Goal: Information Seeking & Learning: Learn about a topic

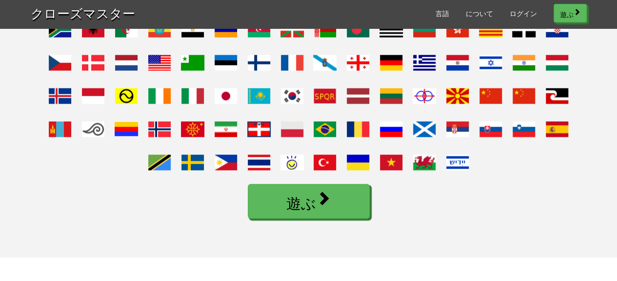
scroll to position [781, 0]
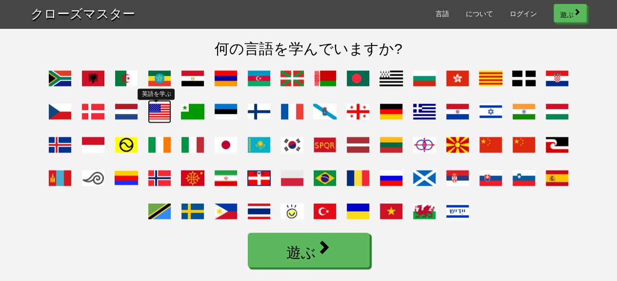
click at [156, 123] on span at bounding box center [159, 111] width 23 height 23
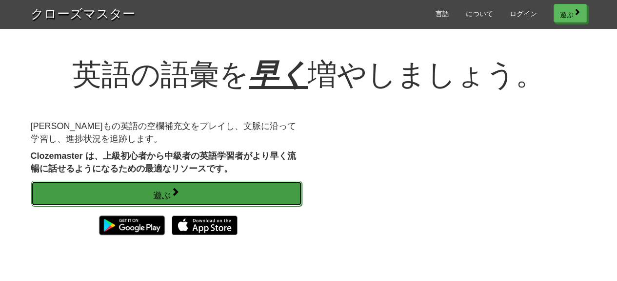
click at [160, 189] on font "遊ぶ" at bounding box center [162, 194] width 18 height 11
click at [177, 189] on span at bounding box center [175, 191] width 9 height 9
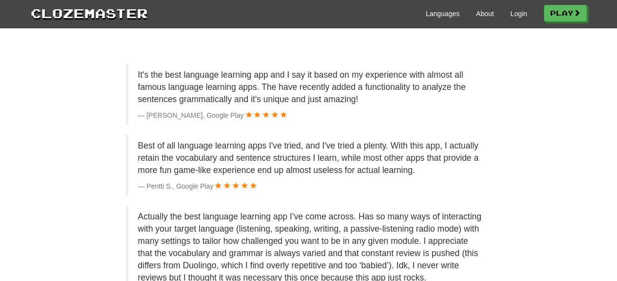
scroll to position [878, 0]
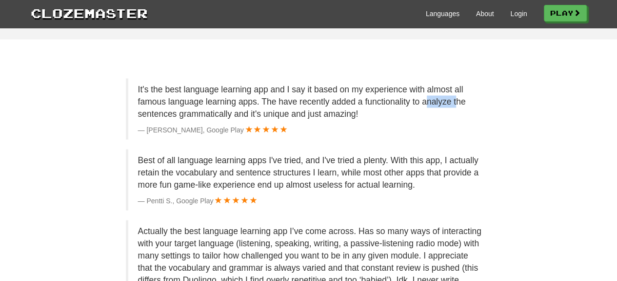
drag, startPoint x: 424, startPoint y: 118, endPoint x: 457, endPoint y: 118, distance: 32.2
click at [457, 118] on p "It's the best language learning app and I say it based on my experience with al…" at bounding box center [310, 101] width 344 height 37
click at [422, 134] on footer "[PERSON_NAME], Google Play" at bounding box center [310, 129] width 344 height 10
drag, startPoint x: 367, startPoint y: 118, endPoint x: 449, endPoint y: 116, distance: 82.5
click at [449, 116] on p "It's the best language learning app and I say it based on my experience with al…" at bounding box center [310, 101] width 344 height 37
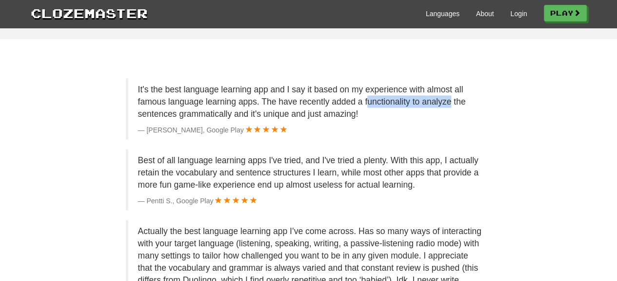
click at [443, 100] on div at bounding box center [443, 100] width 0 height 0
click at [543, 155] on div "It's the best language learning app and I say it based on my experience with al…" at bounding box center [308, 202] width 571 height 249
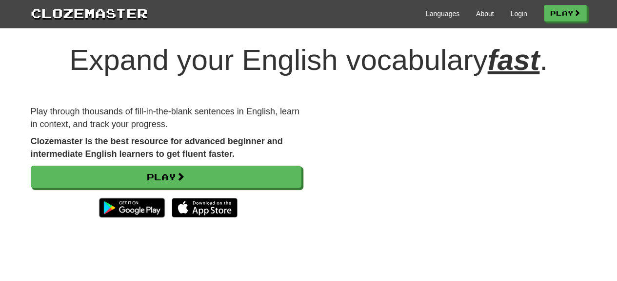
scroll to position [0, 0]
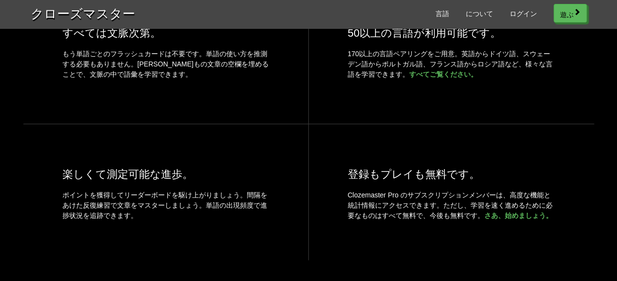
scroll to position [420, 0]
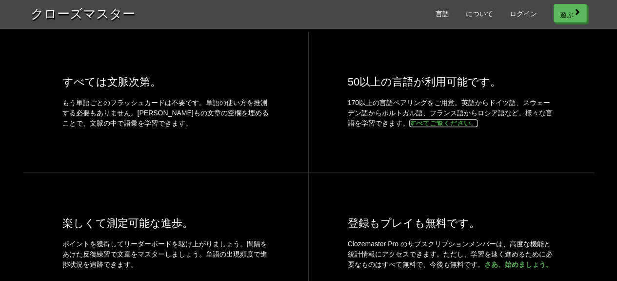
click at [432, 127] on font "すべてご覧ください。" at bounding box center [443, 123] width 68 height 8
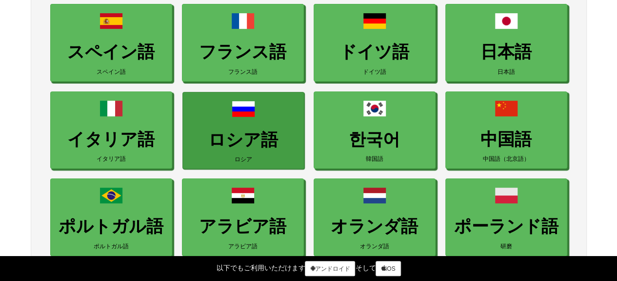
scroll to position [1, 0]
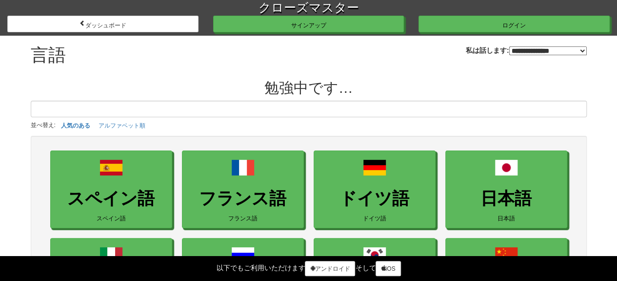
drag, startPoint x: 300, startPoint y: 58, endPoint x: 341, endPoint y: 57, distance: 41.0
click at [324, 57] on div "**********" at bounding box center [309, 53] width 556 height 34
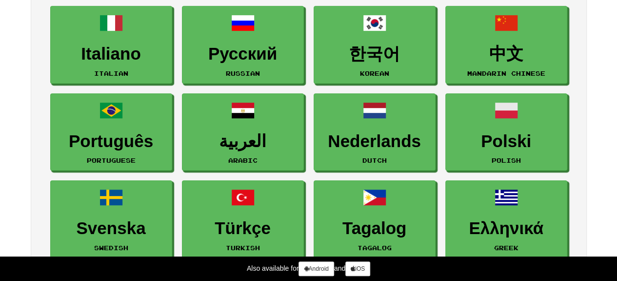
scroll to position [245, 0]
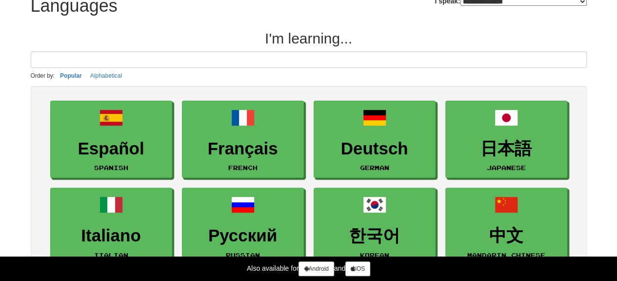
scroll to position [0, 0]
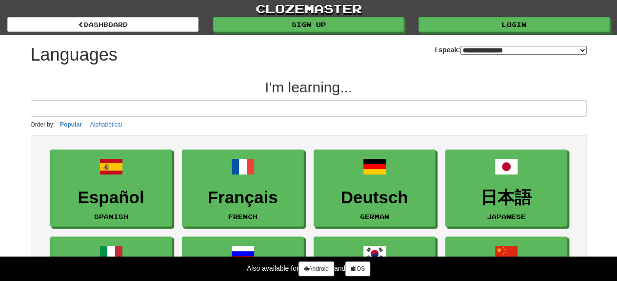
click at [468, 46] on select "**********" at bounding box center [524, 50] width 126 height 9
select select "***"
click at [461, 46] on select "**********" at bounding box center [524, 50] width 126 height 9
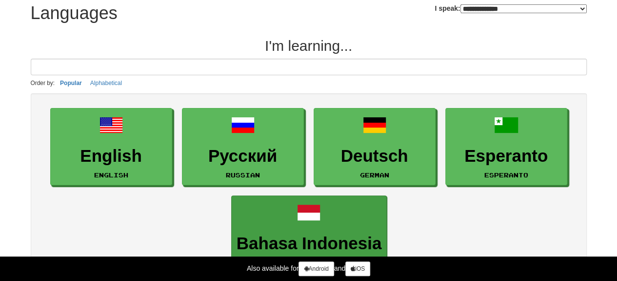
scroll to position [98, 0]
